Goal: Task Accomplishment & Management: Manage account settings

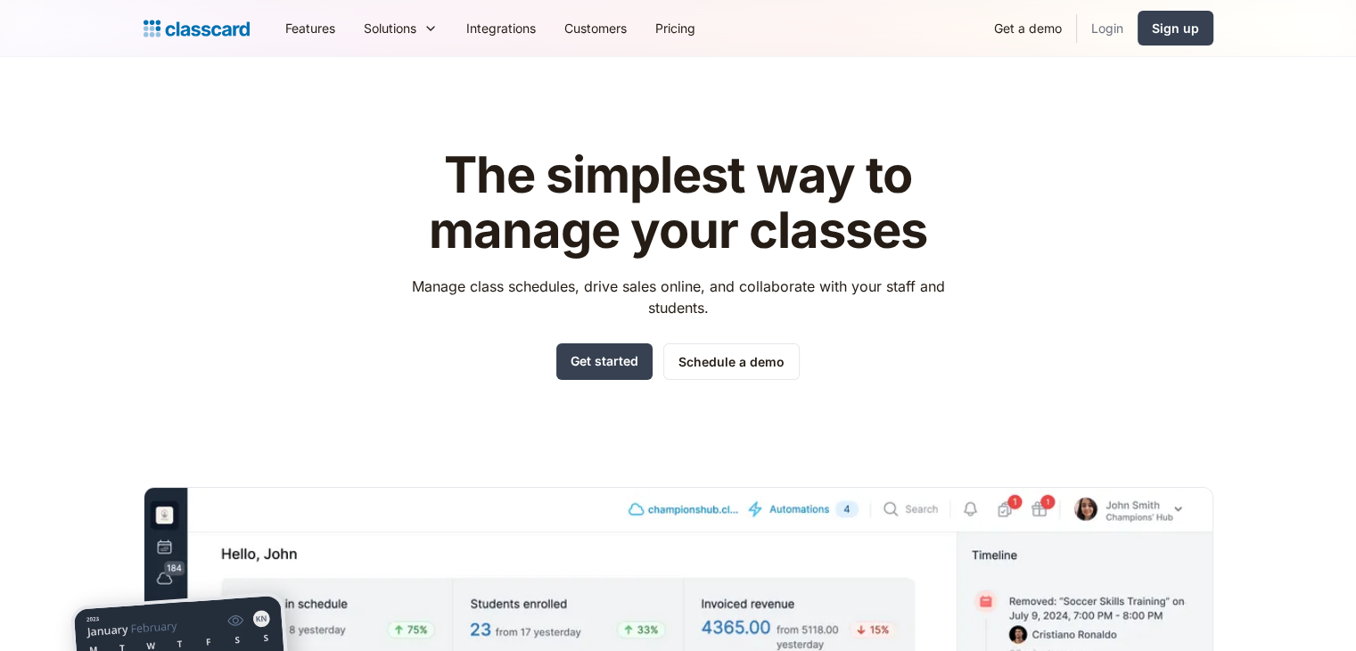
click at [1099, 29] on link "Login" at bounding box center [1107, 28] width 61 height 40
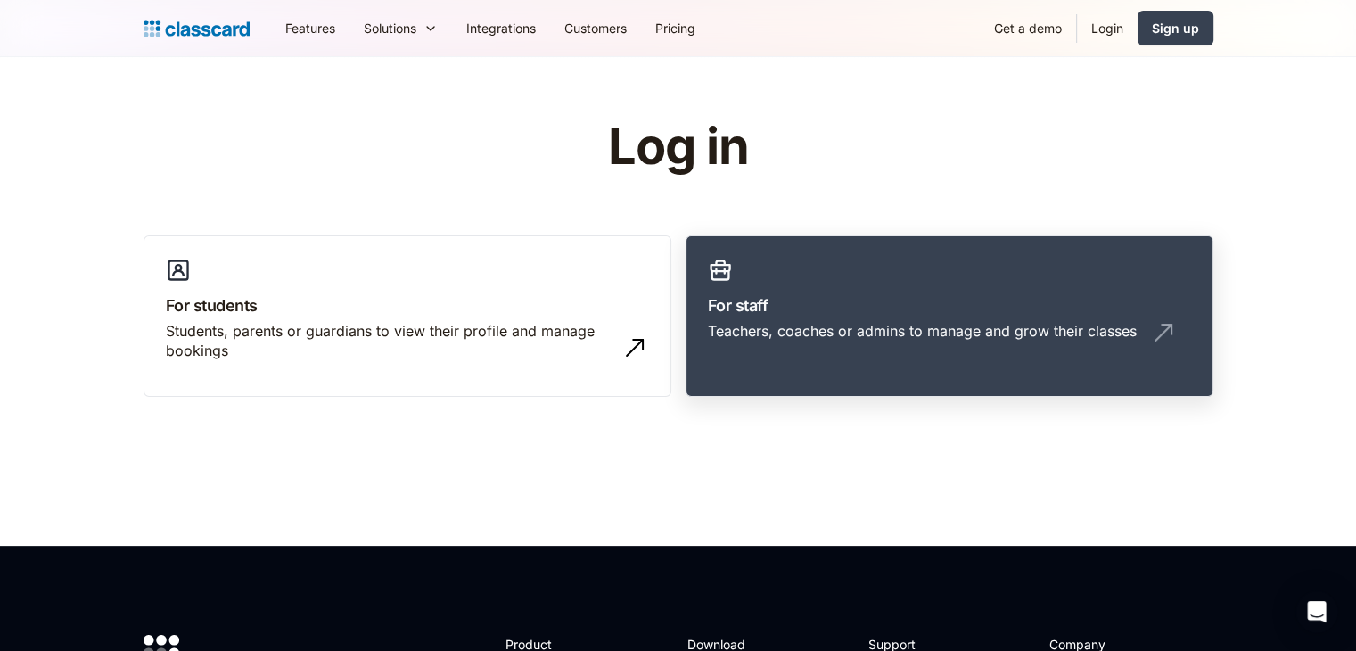
click at [836, 328] on div "Teachers, coaches or admins to manage and grow their classes" at bounding box center [922, 331] width 429 height 20
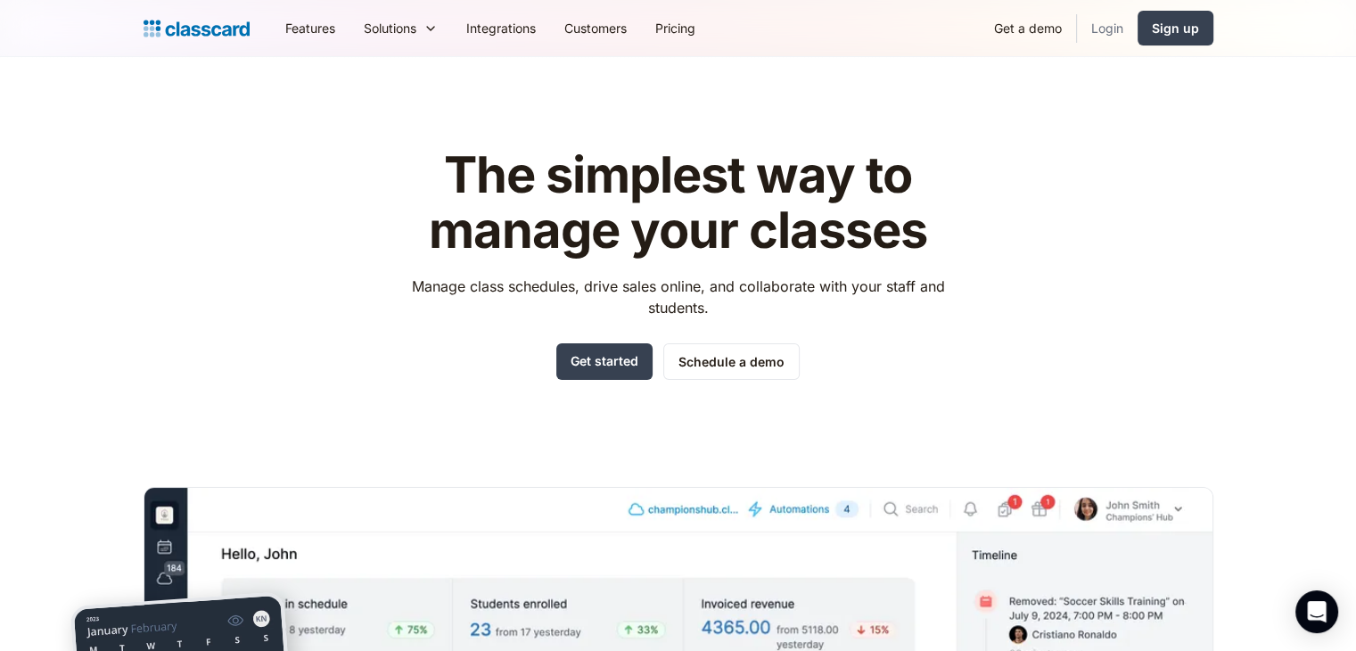
click at [1128, 18] on link "Login" at bounding box center [1107, 28] width 61 height 40
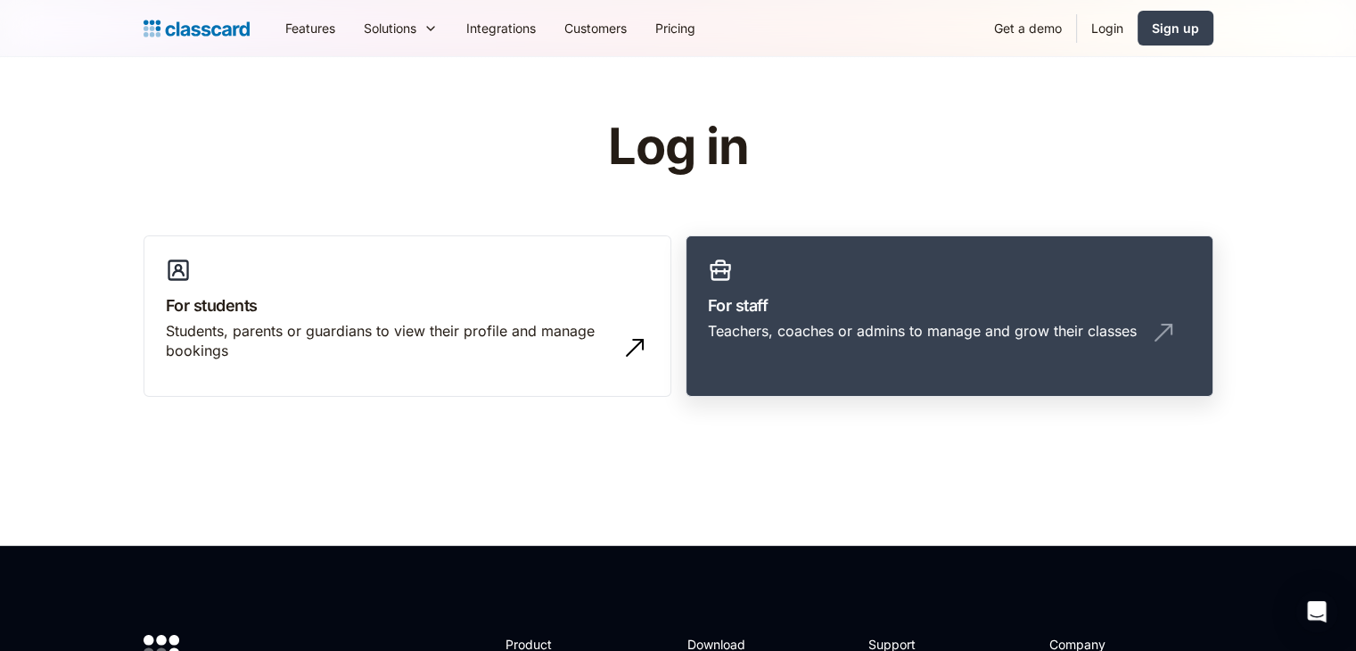
click at [858, 318] on link "For staff Teachers, coaches or admins to manage and grow their classes" at bounding box center [950, 316] width 528 height 162
